Goal: Find specific page/section: Find specific page/section

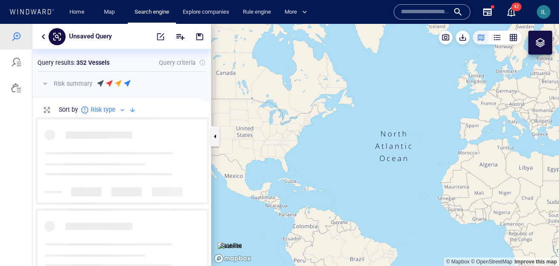
scroll to position [149, 179]
